Goal: Task Accomplishment & Management: Manage account settings

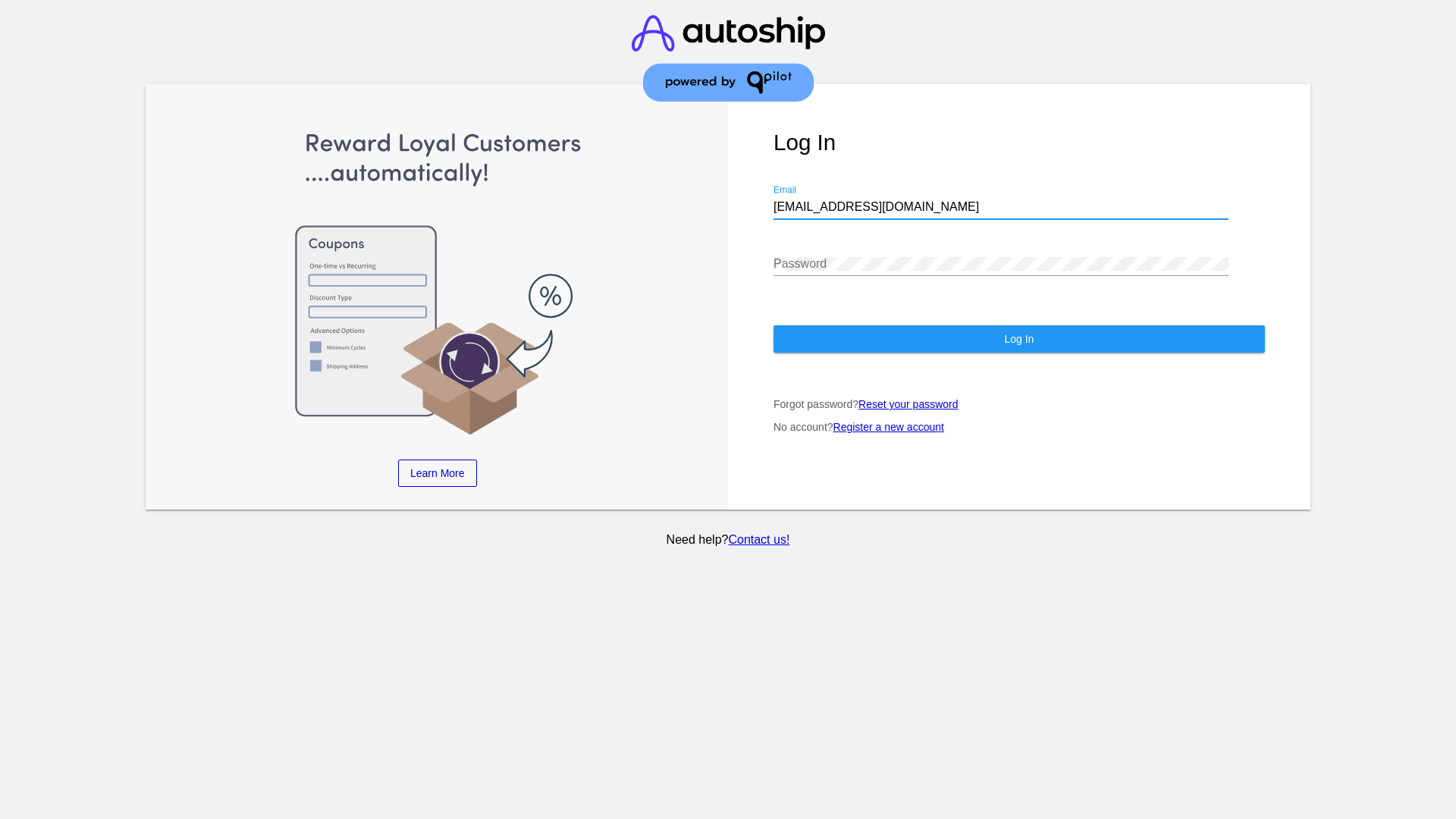
type input "jr@patternsinthecloud.com"
click at [1019, 339] on span "Log In" at bounding box center [1019, 339] width 29 height 12
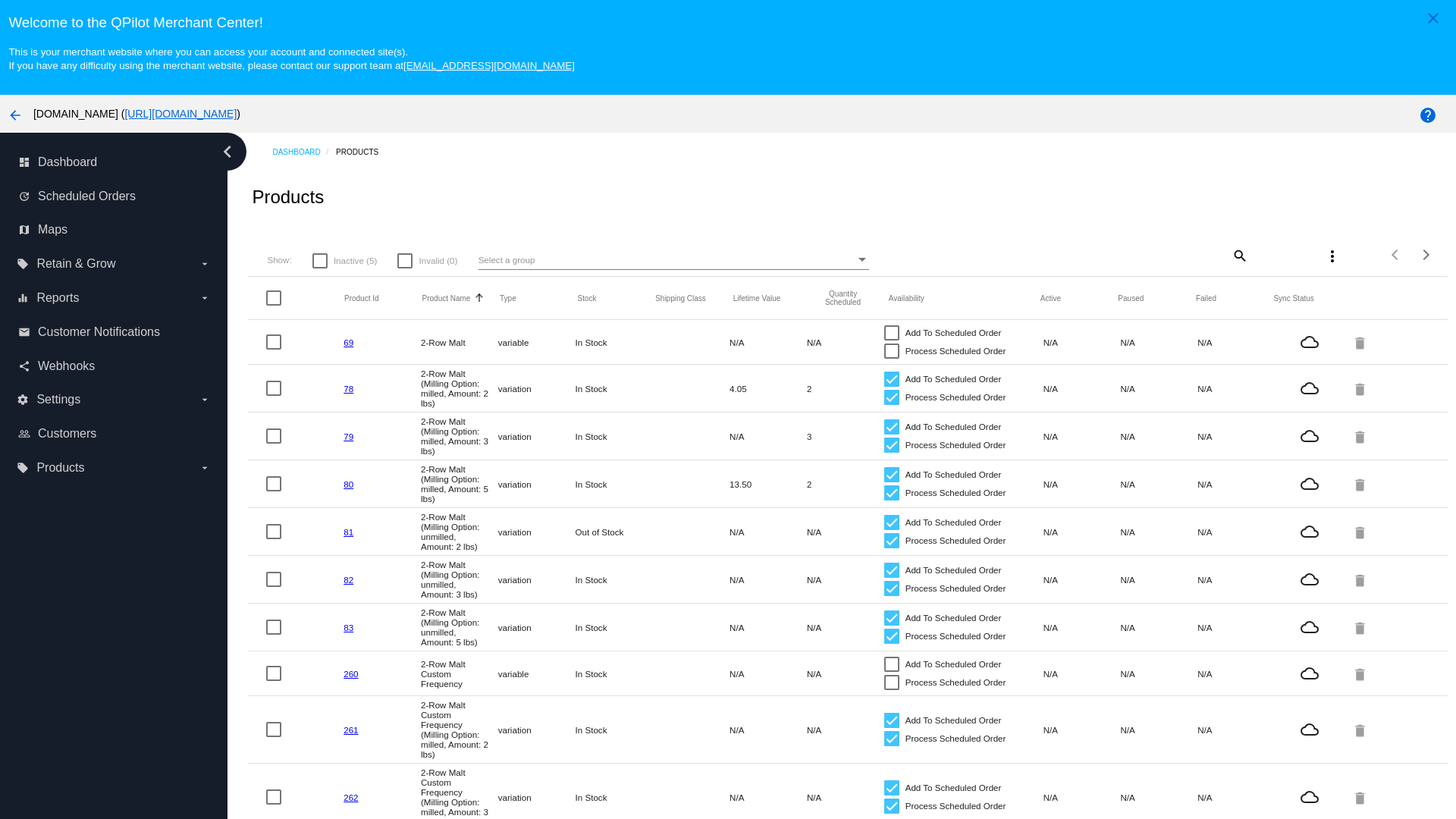
click at [344, 260] on span "Inactive (5)" at bounding box center [355, 261] width 43 height 19
click at [320, 269] on input "Inactive (5)" at bounding box center [319, 269] width 1 height 1
checkbox input "true"
click at [1238, 255] on mat-icon "search" at bounding box center [1240, 255] width 19 height 23
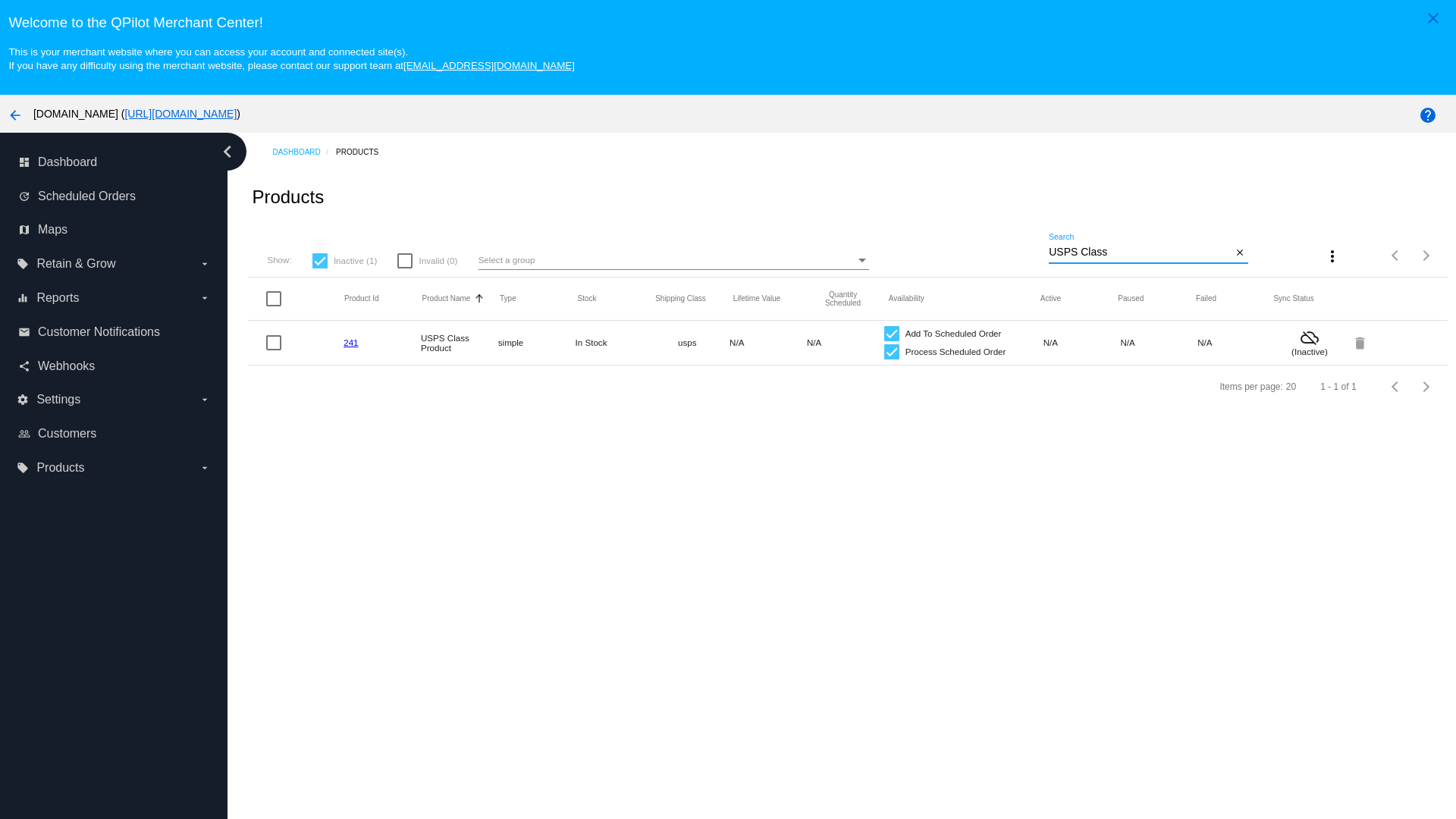
type input "Variable Enable"
